Goal: Information Seeking & Learning: Learn about a topic

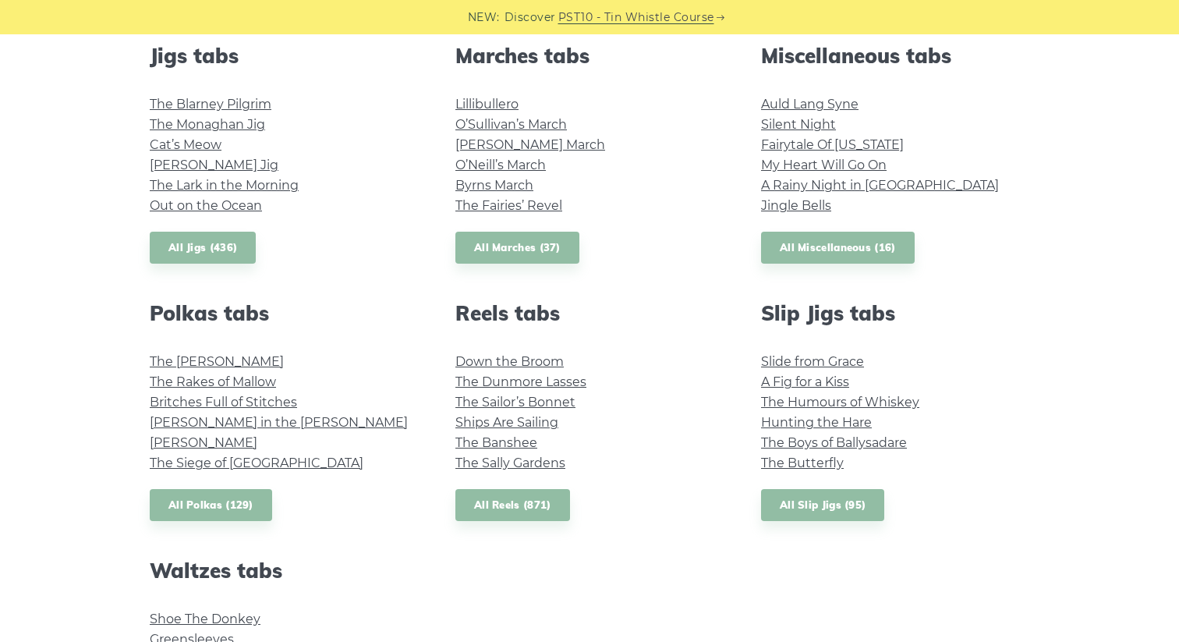
scroll to position [879, 0]
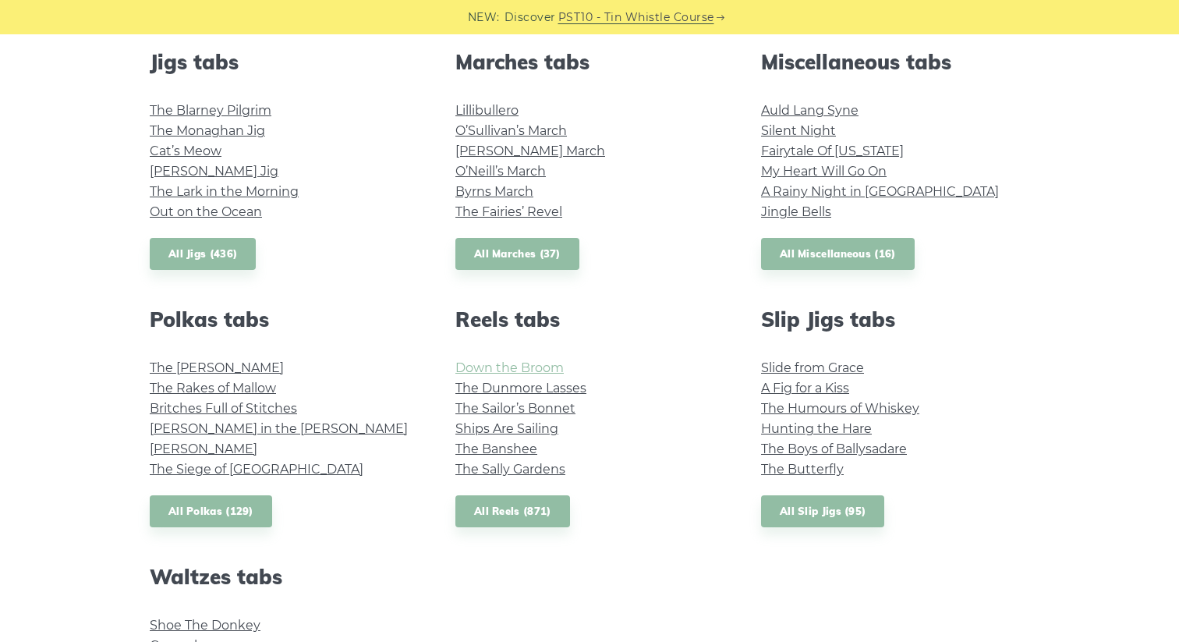
click at [508, 369] on link "Down the Broom" at bounding box center [509, 367] width 108 height 15
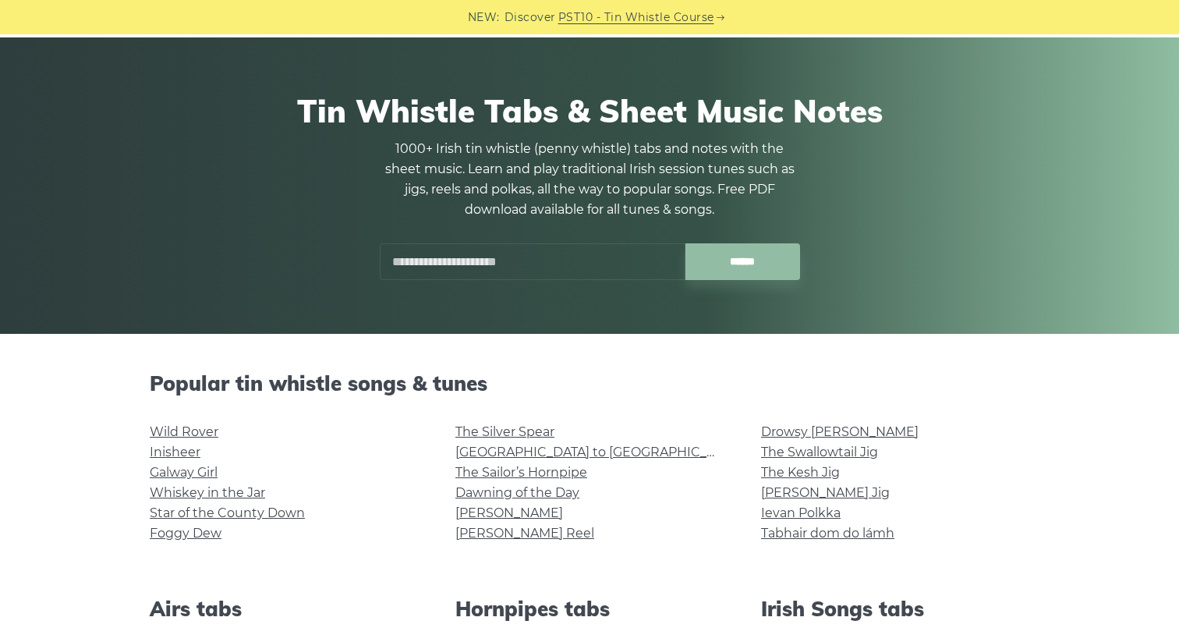
scroll to position [0, 0]
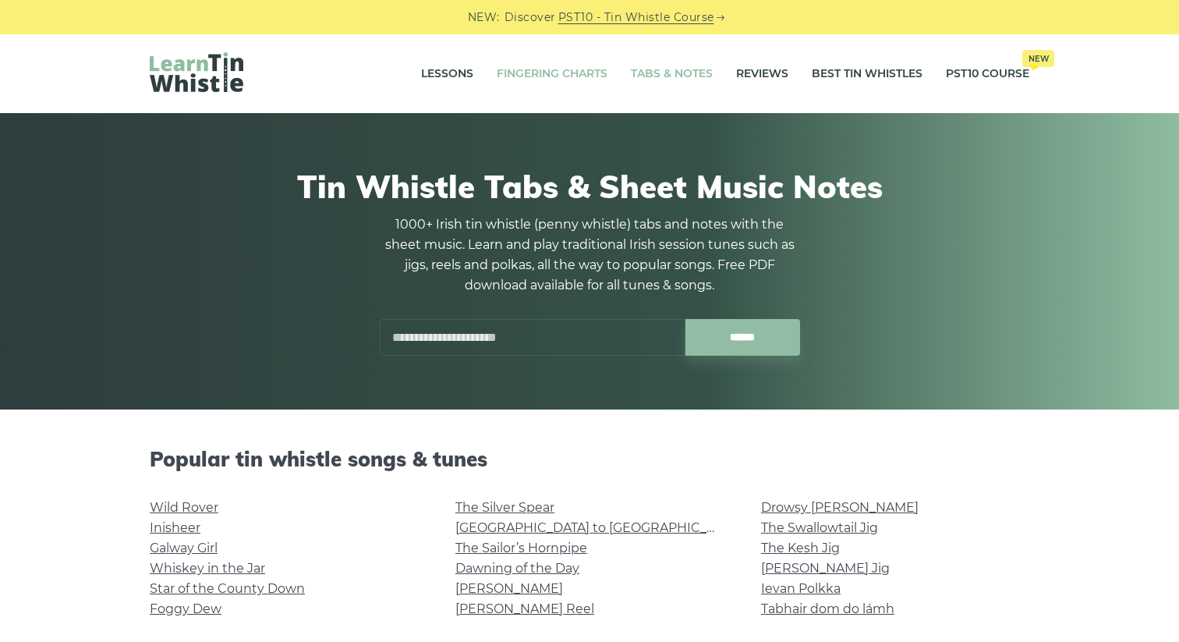
click at [549, 76] on link "Fingering Charts" at bounding box center [552, 74] width 111 height 39
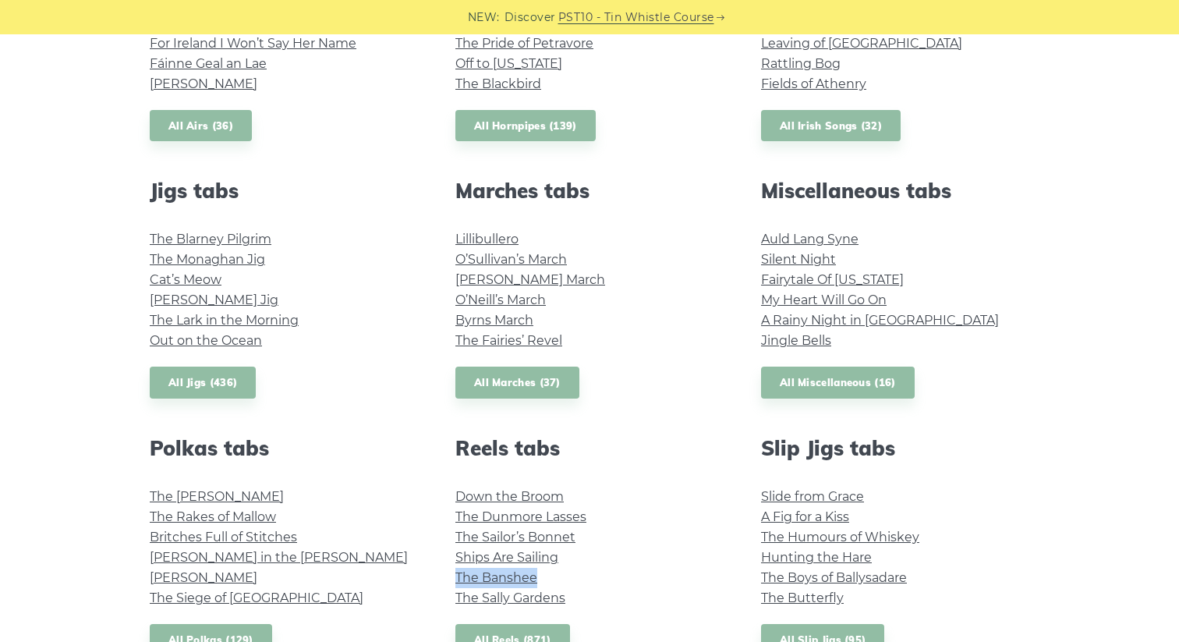
scroll to position [752, 0]
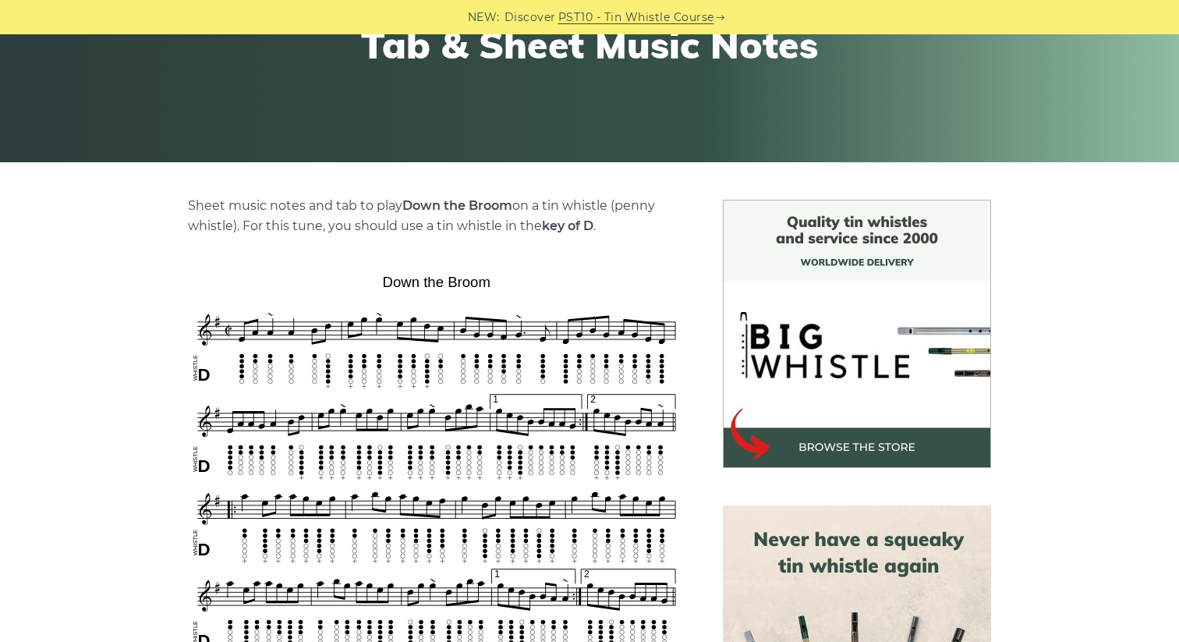
scroll to position [420, 0]
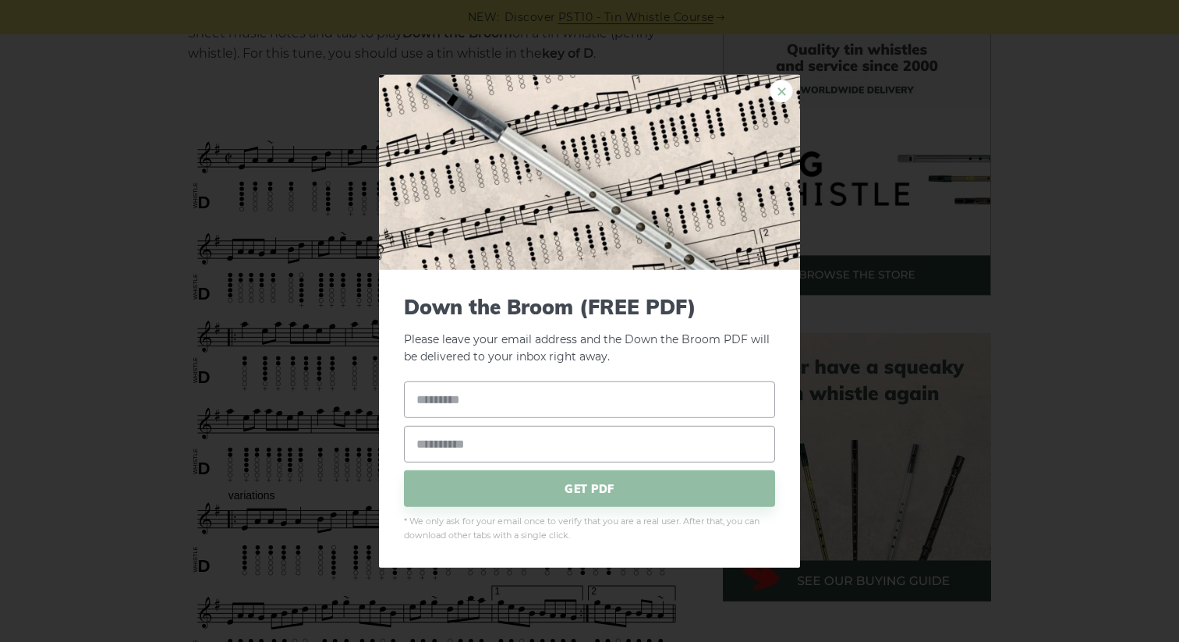
click at [781, 85] on link "×" at bounding box center [781, 90] width 23 height 23
click at [787, 88] on link "×" at bounding box center [781, 90] width 23 height 23
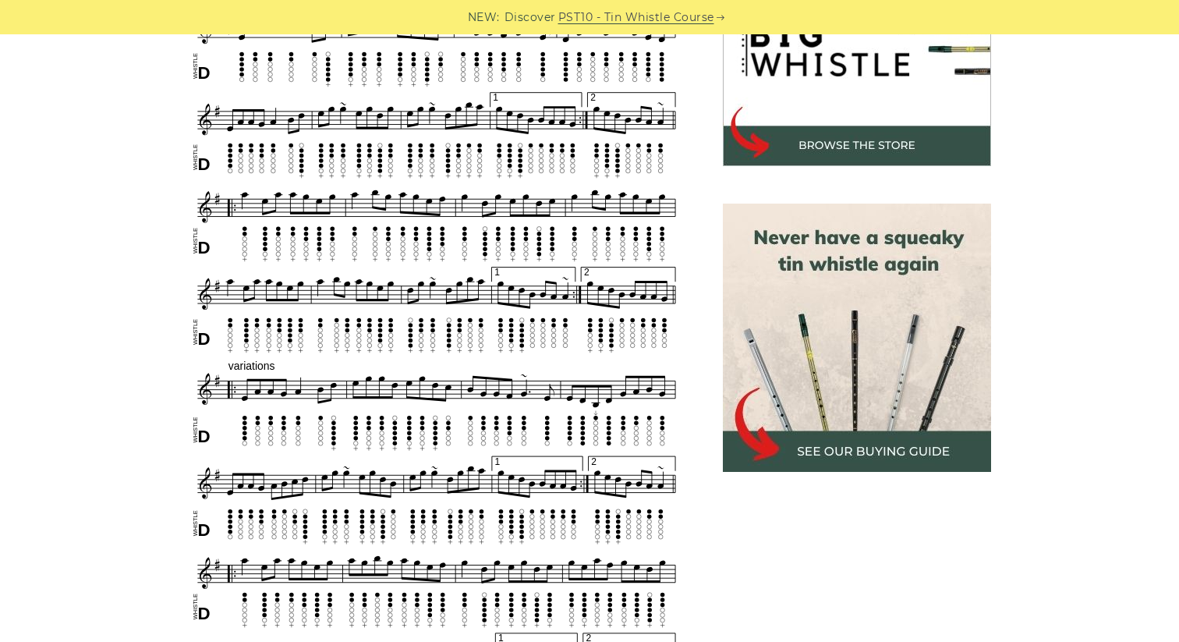
scroll to position [554, 0]
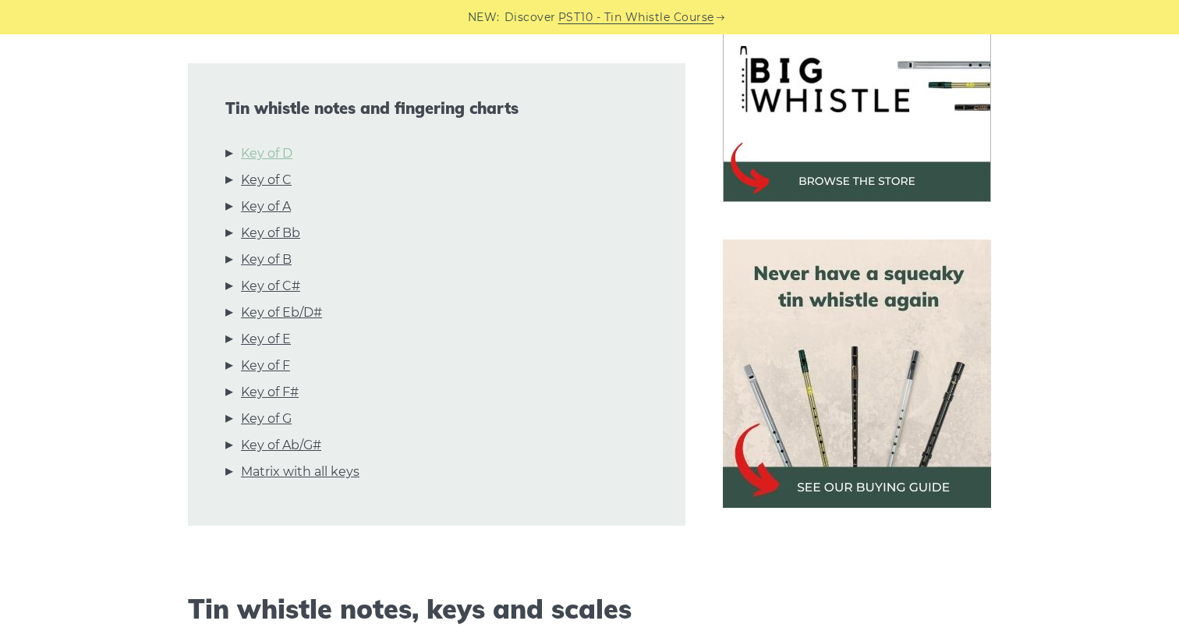
click at [278, 156] on link "Key of D" at bounding box center [266, 154] width 51 height 20
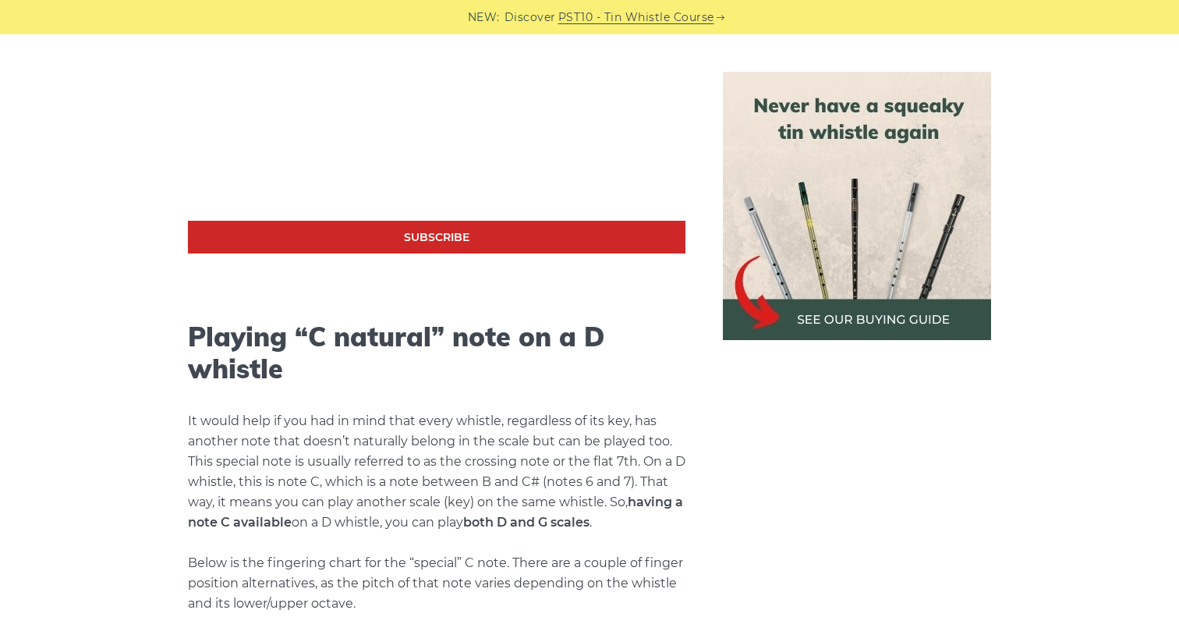
scroll to position [3028, 0]
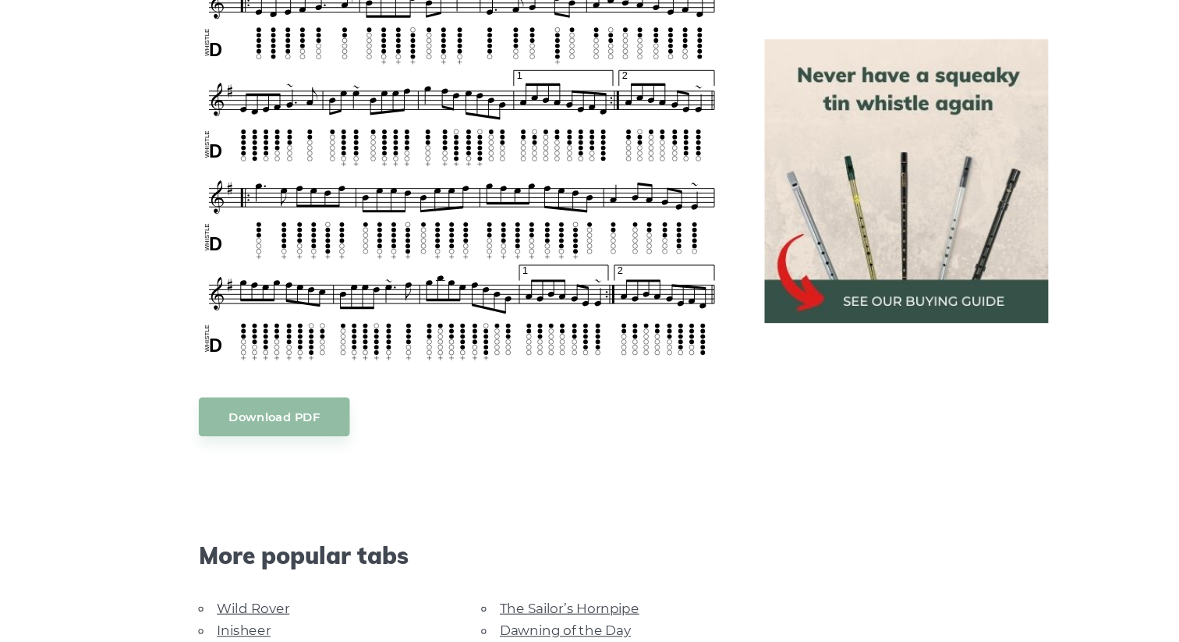
scroll to position [975, 0]
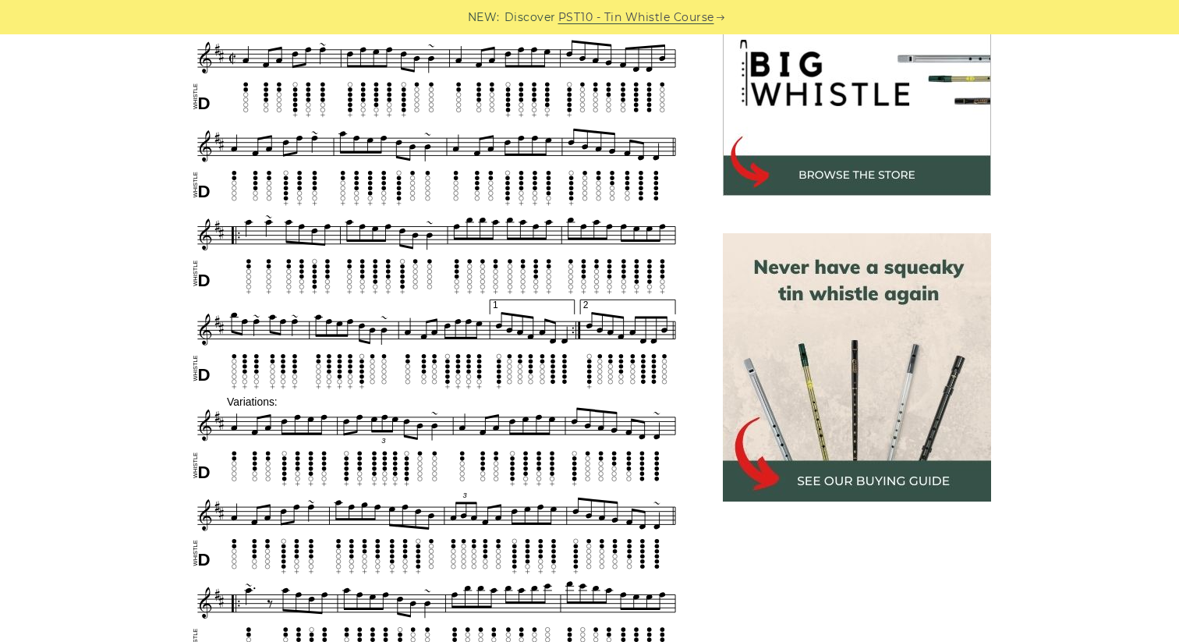
scroll to position [521, 0]
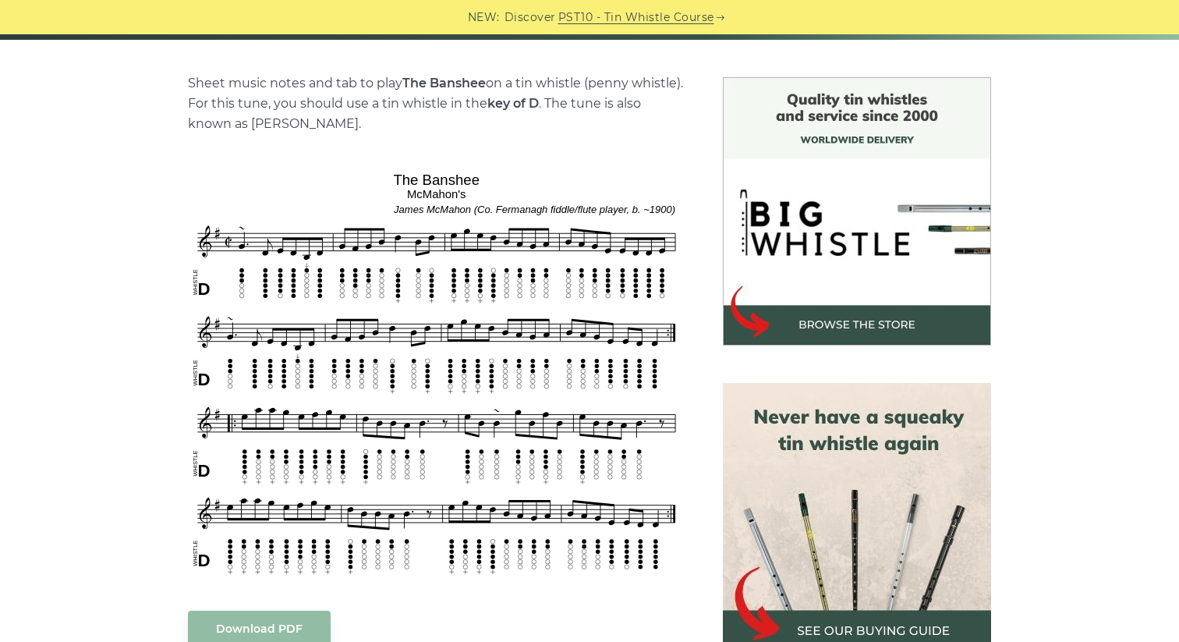
scroll to position [404, 0]
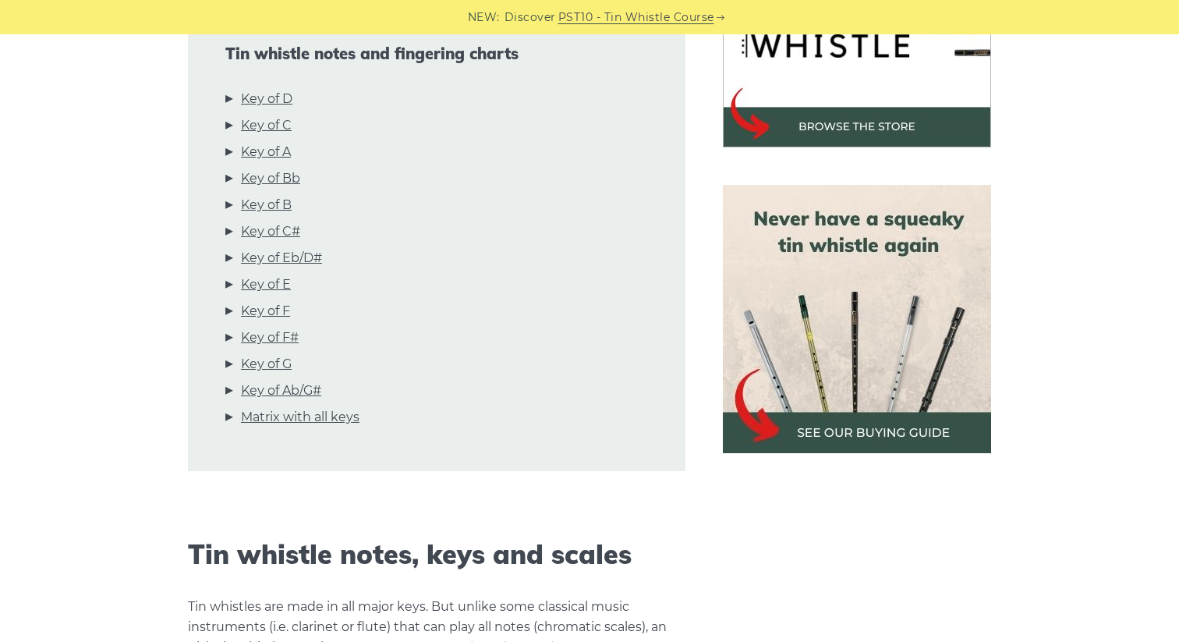
scroll to position [571, 0]
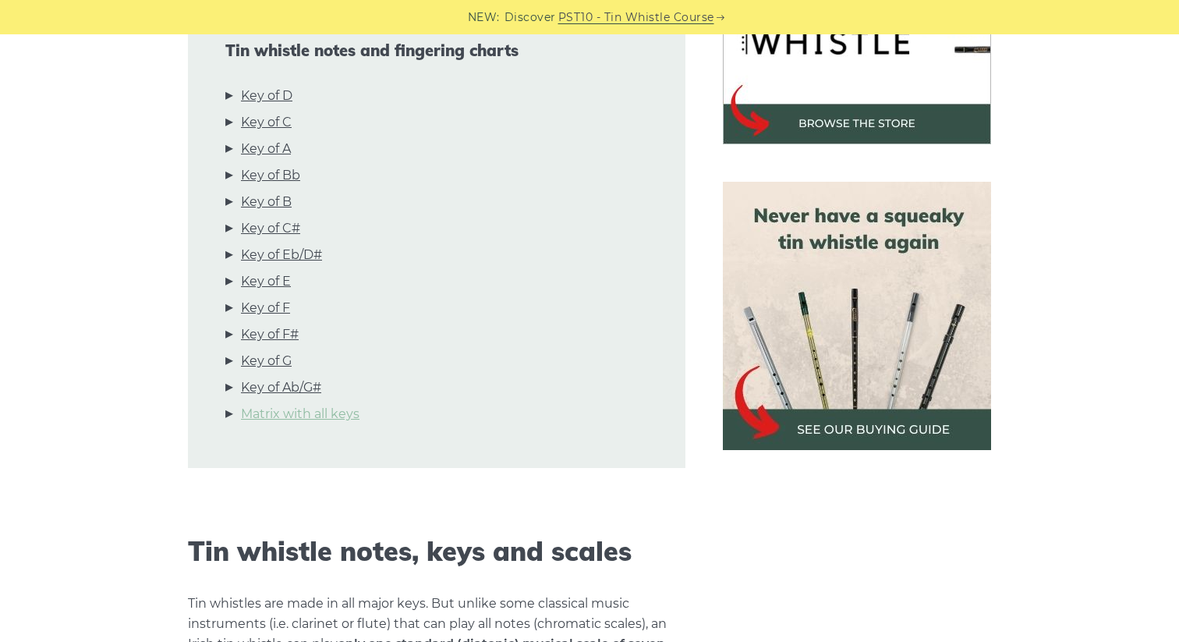
click at [308, 412] on link "Matrix with all keys" at bounding box center [300, 414] width 119 height 20
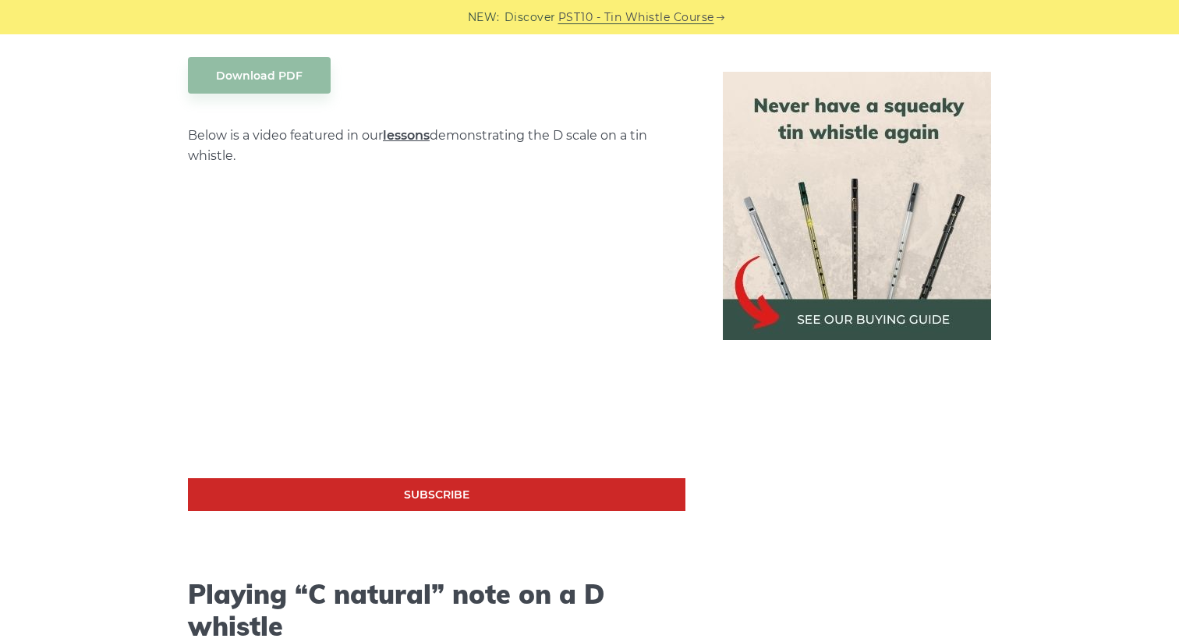
scroll to position [2763, 0]
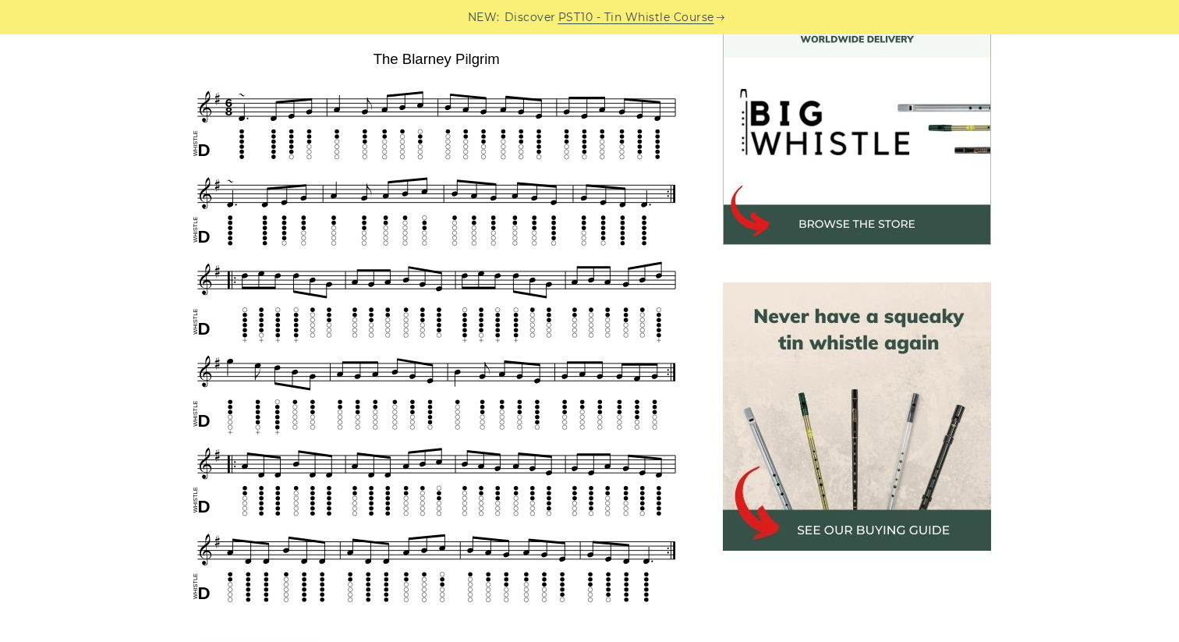
scroll to position [453, 0]
